Goal: Task Accomplishment & Management: Manage account settings

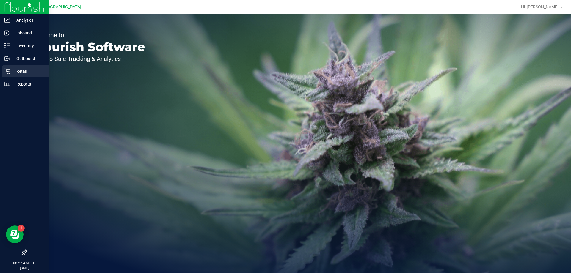
click at [24, 75] on p "Retail" at bounding box center [28, 71] width 36 height 7
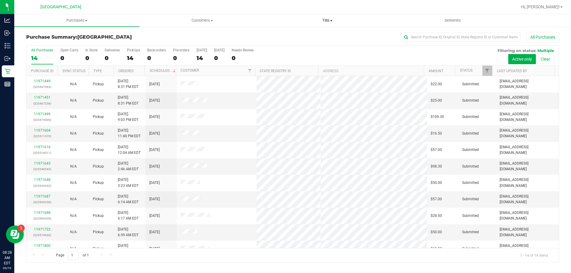
click at [330, 18] on span "Tills" at bounding box center [327, 20] width 125 height 5
click at [290, 34] on span "Manage tills" at bounding box center [285, 35] width 40 height 5
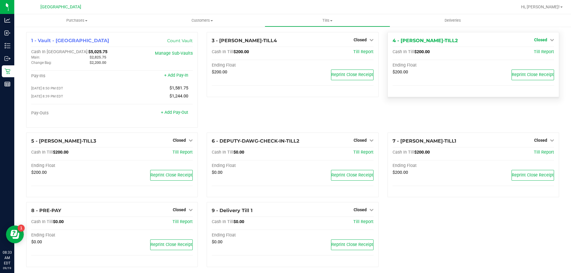
click at [534, 39] on span "Closed" at bounding box center [540, 39] width 13 height 5
click at [538, 51] on link "Open Till" at bounding box center [540, 52] width 16 height 5
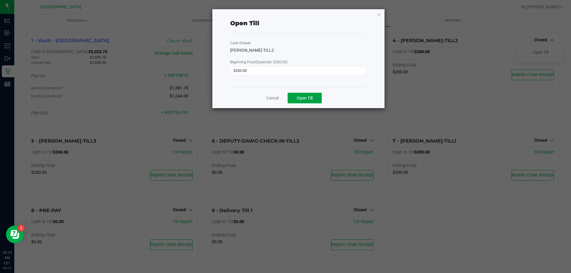
click at [317, 96] on button "Open Till" at bounding box center [304, 98] width 34 height 11
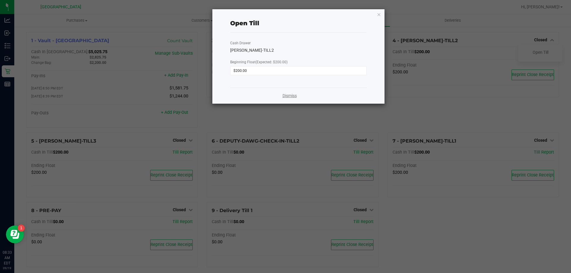
click at [285, 95] on link "Dismiss" at bounding box center [289, 96] width 14 height 6
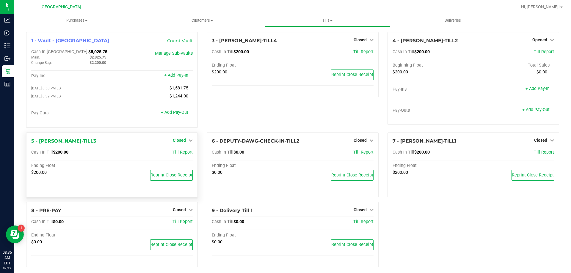
click at [180, 141] on span "Closed" at bounding box center [179, 140] width 13 height 5
click at [182, 155] on link "Open Till" at bounding box center [179, 152] width 16 height 5
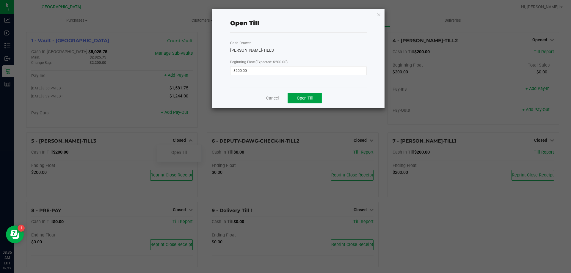
click at [317, 96] on button "Open Till" at bounding box center [304, 98] width 34 height 11
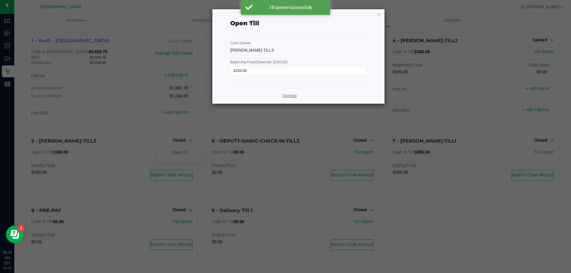
click at [292, 98] on link "Dismiss" at bounding box center [289, 96] width 14 height 6
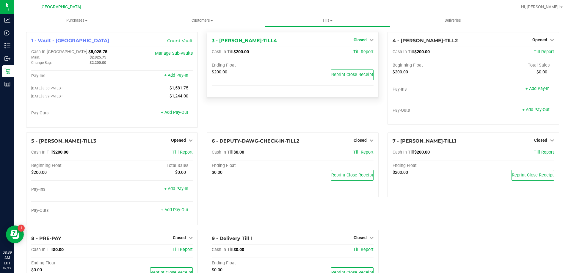
click at [362, 38] on span "Closed" at bounding box center [359, 39] width 13 height 5
click at [360, 54] on link "Open Till" at bounding box center [360, 52] width 16 height 5
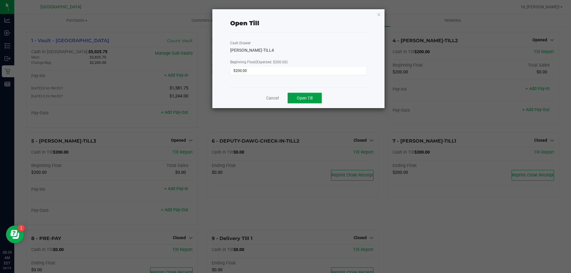
click at [318, 95] on button "Open Till" at bounding box center [304, 98] width 34 height 11
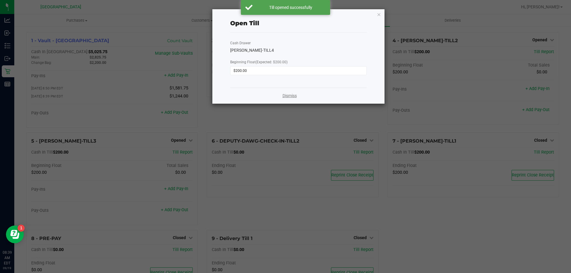
click at [291, 97] on link "Dismiss" at bounding box center [289, 96] width 14 height 6
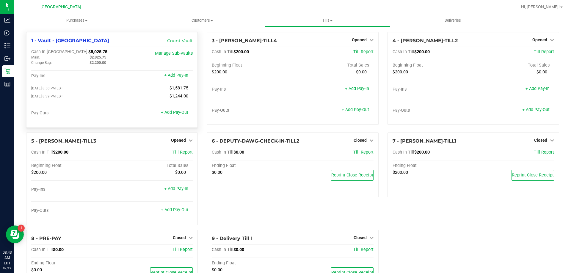
drag, startPoint x: 78, startPoint y: 54, endPoint x: 62, endPoint y: 54, distance: 16.4
click at [88, 54] on span "$5,025.75" at bounding box center [97, 51] width 19 height 5
copy span "5,025.75"
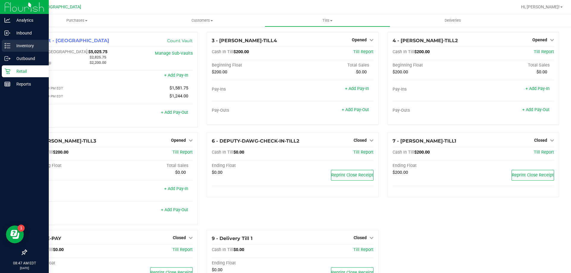
click at [29, 46] on p "Inventory" at bounding box center [28, 45] width 36 height 7
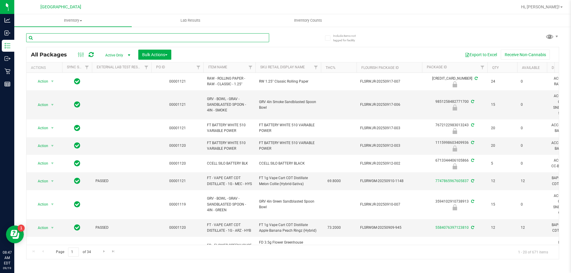
click at [173, 38] on input "text" at bounding box center [147, 37] width 243 height 9
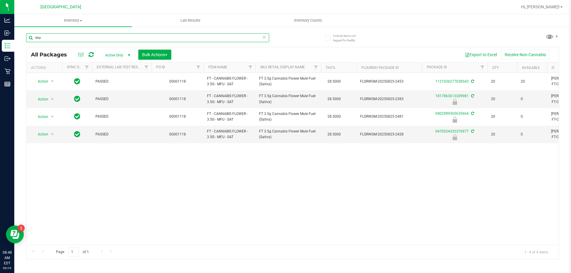
type input "m"
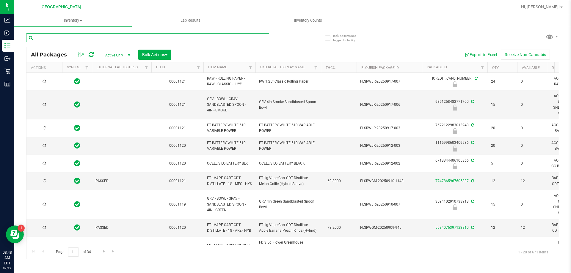
type input "[DATE]"
click at [553, 3] on div "Hi, [PERSON_NAME]!" at bounding box center [541, 7] width 46 height 10
click at [550, 7] on span "Hi, [PERSON_NAME]!" at bounding box center [540, 6] width 39 height 5
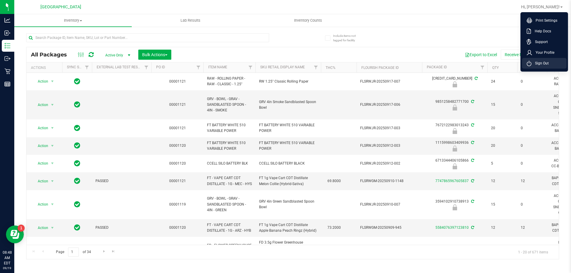
click at [536, 61] on span "Sign Out" at bounding box center [539, 63] width 17 height 6
